Goal: Task Accomplishment & Management: Manage account settings

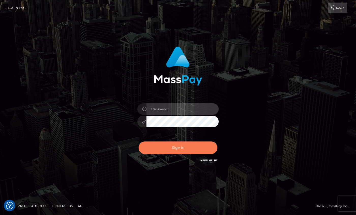
type input "roberto.jstv"
click at [176, 149] on button "Sign in" at bounding box center [178, 147] width 79 height 12
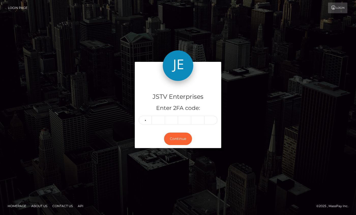
type input "4"
type input "5"
type input "3"
type input "9"
type input "4"
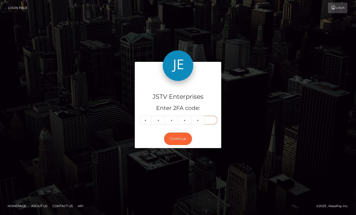
type input "4"
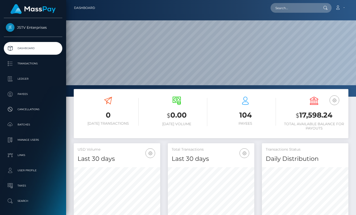
scroll to position [90, 86]
